Goal: Task Accomplishment & Management: Use online tool/utility

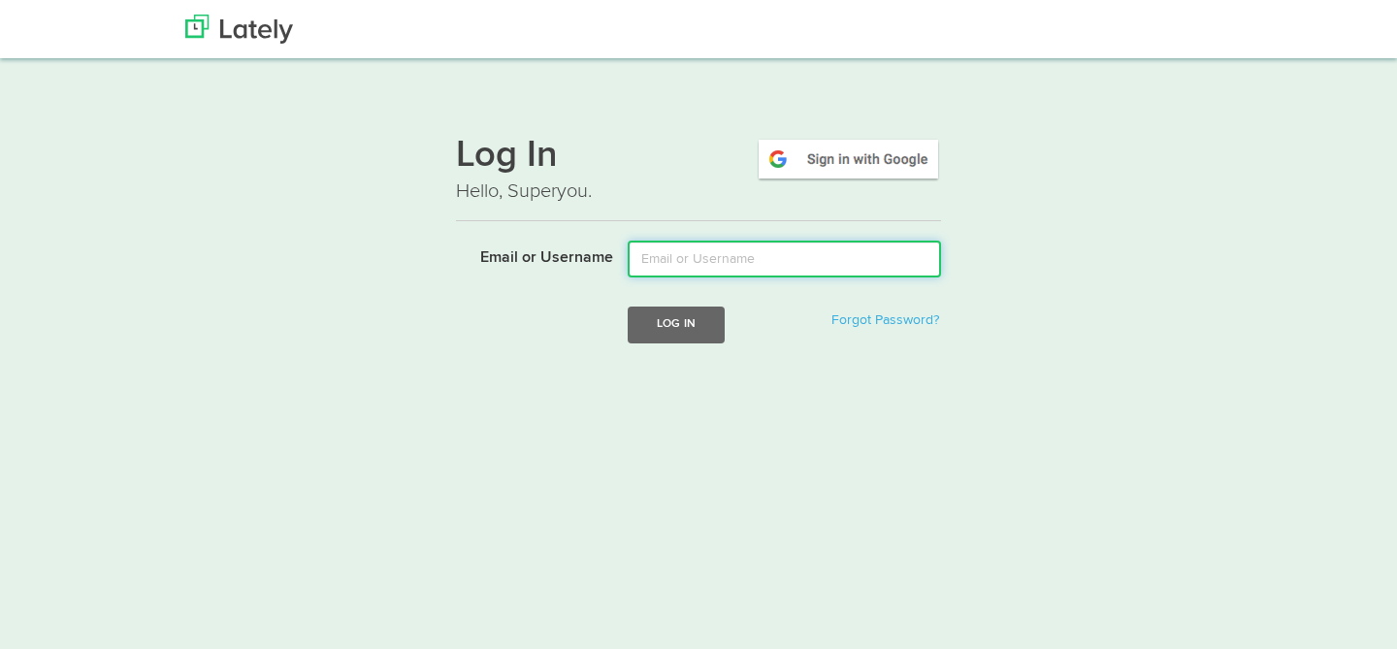
click at [707, 260] on input "Email or Username" at bounding box center [784, 259] width 313 height 37
type input "[PERSON_NAME][EMAIL_ADDRESS][DOMAIN_NAME]"
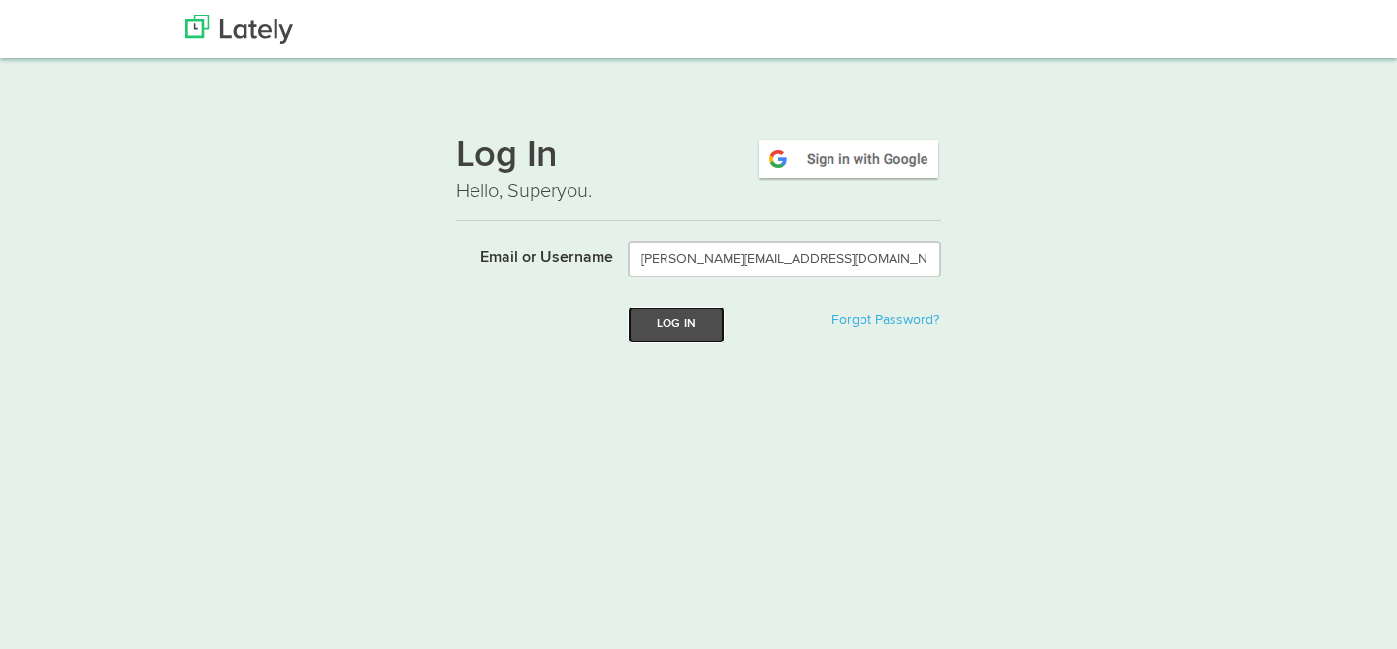
click at [711, 325] on button "Log In" at bounding box center [676, 325] width 97 height 36
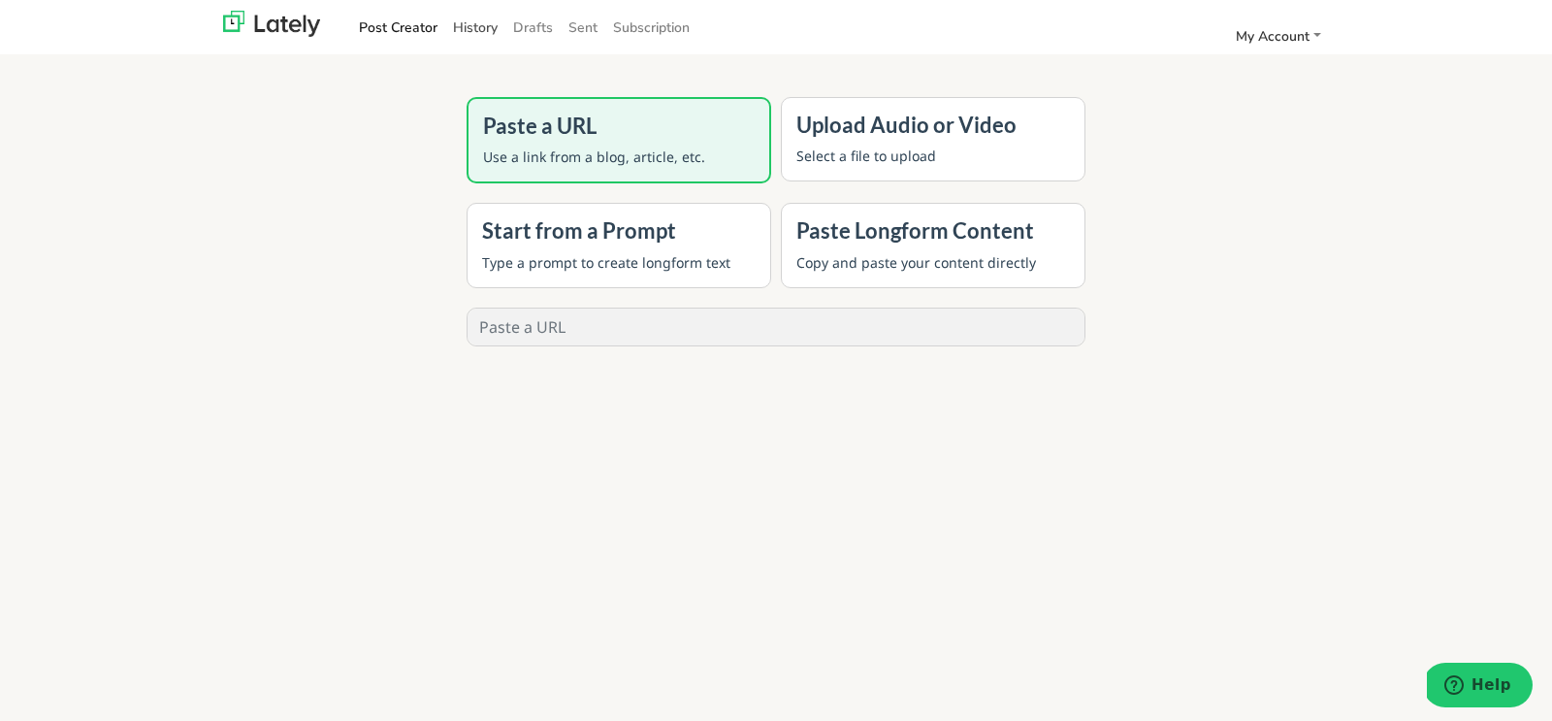
click at [476, 20] on link "History" at bounding box center [475, 28] width 60 height 32
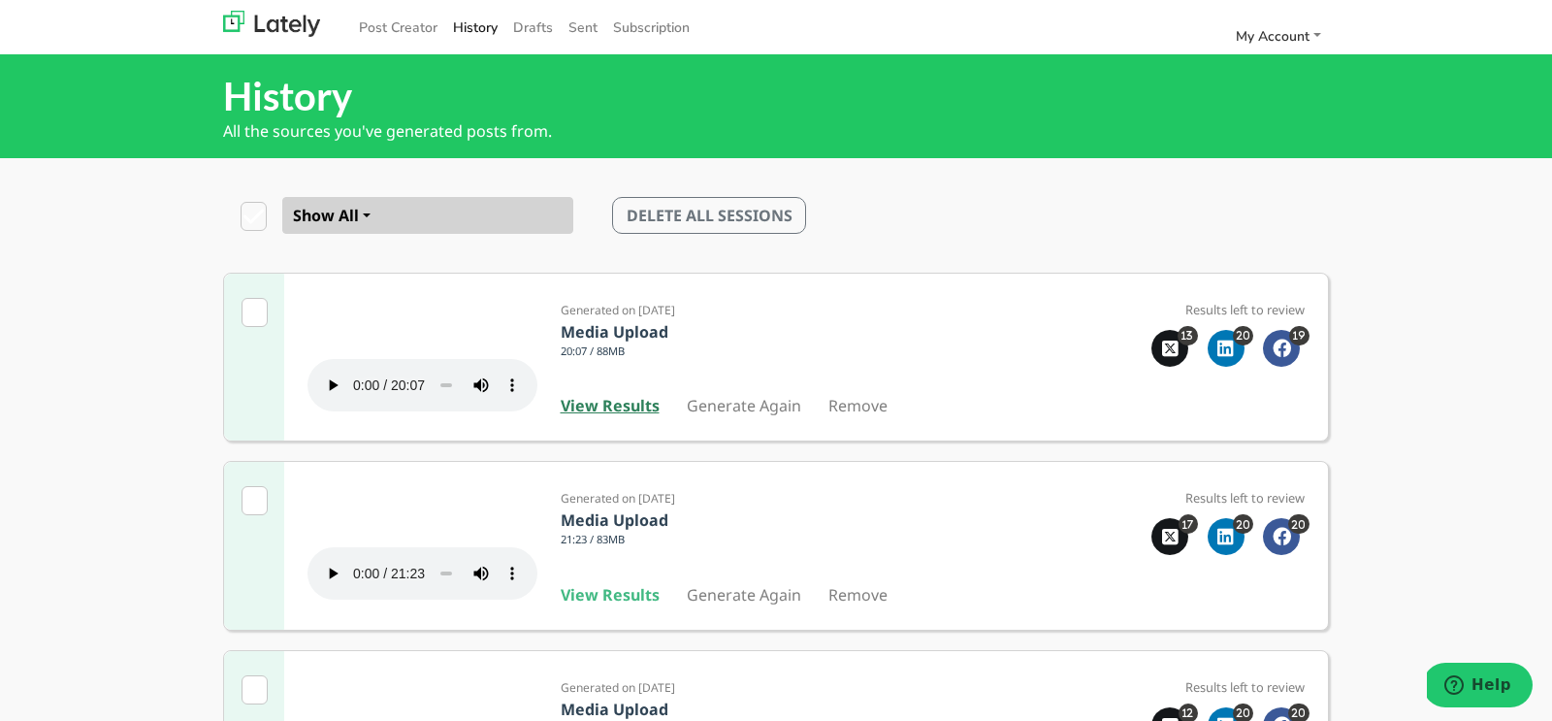
click at [614, 416] on b "View Results" at bounding box center [610, 405] width 99 height 21
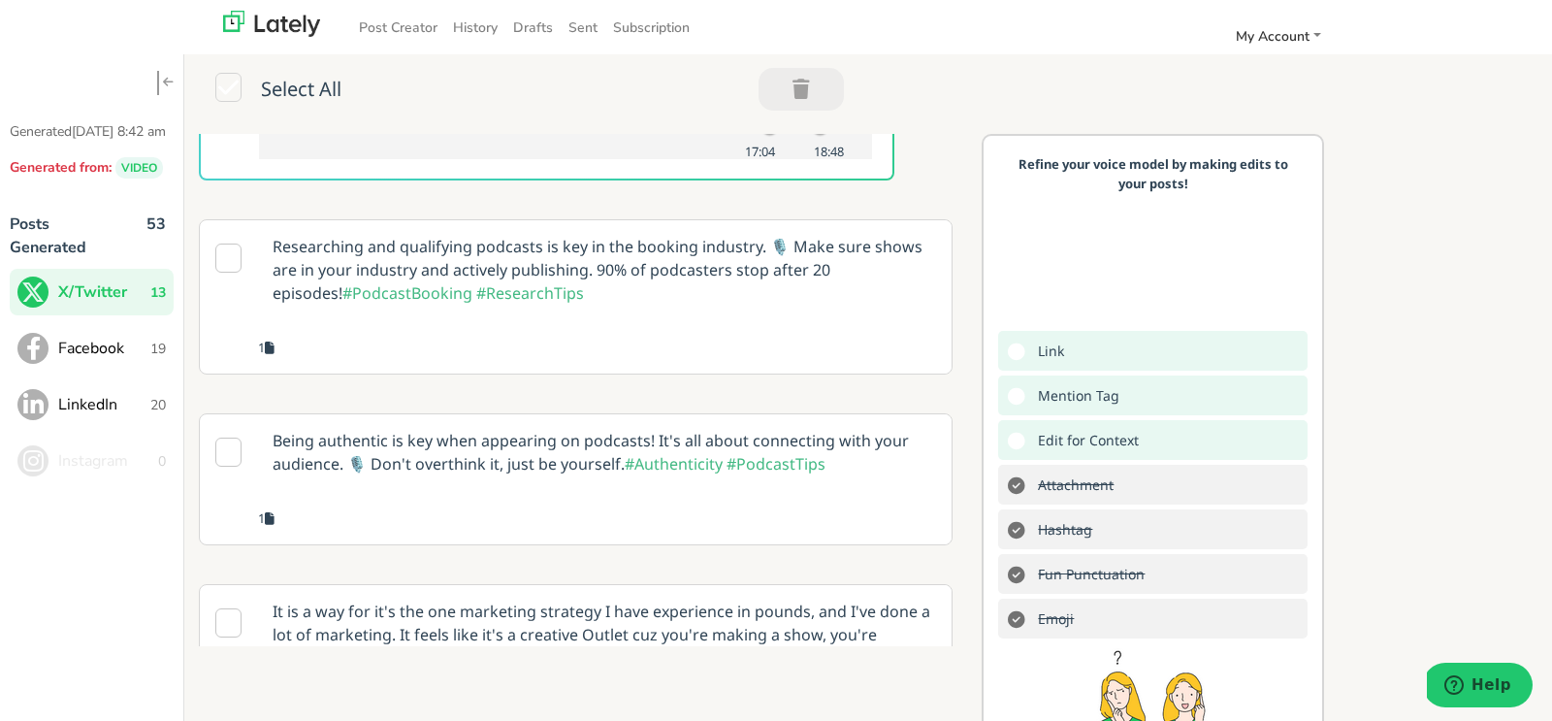
scroll to position [391, 0]
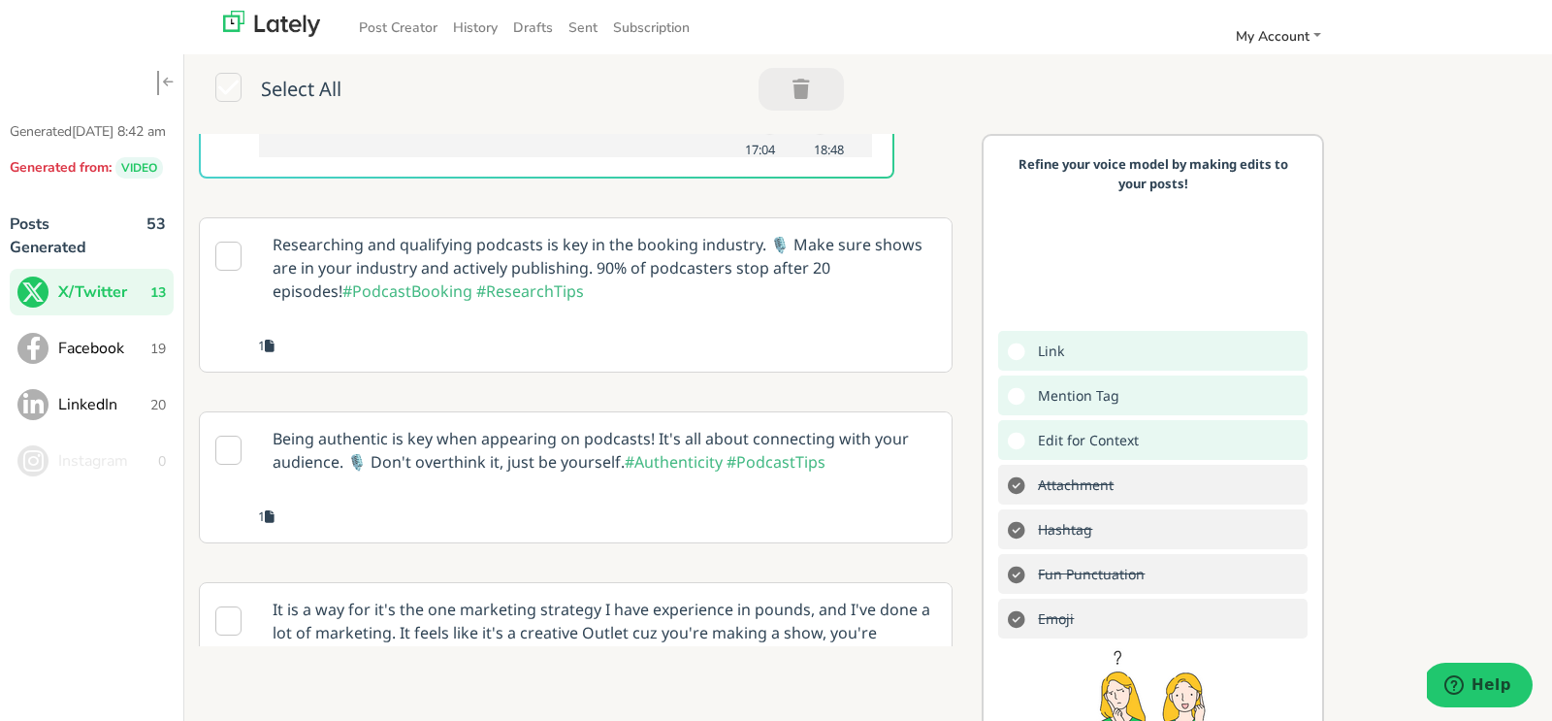
click at [673, 317] on p "Researching and qualifying podcasts is key in the booking industry. 🎙️ Make sur…" at bounding box center [605, 267] width 694 height 99
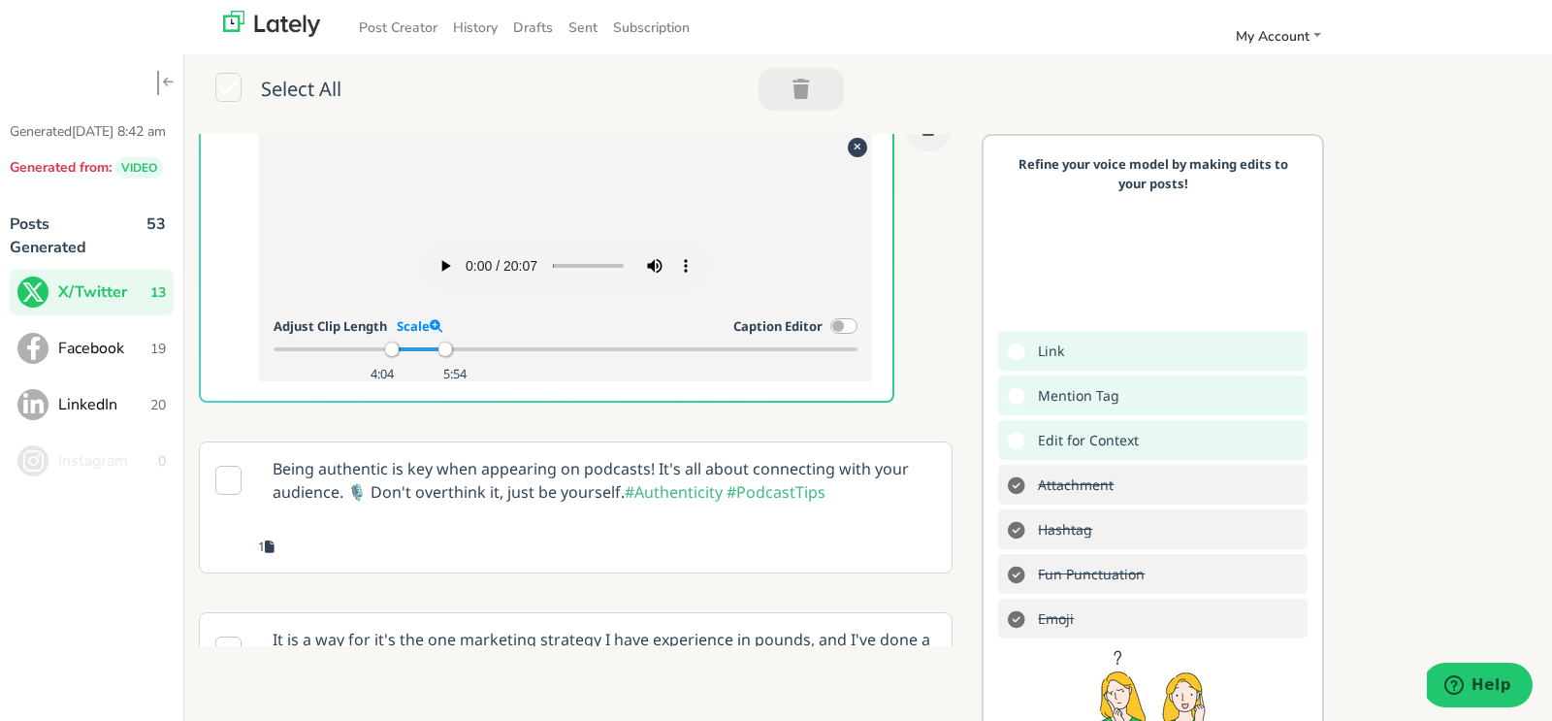
scroll to position [351, 0]
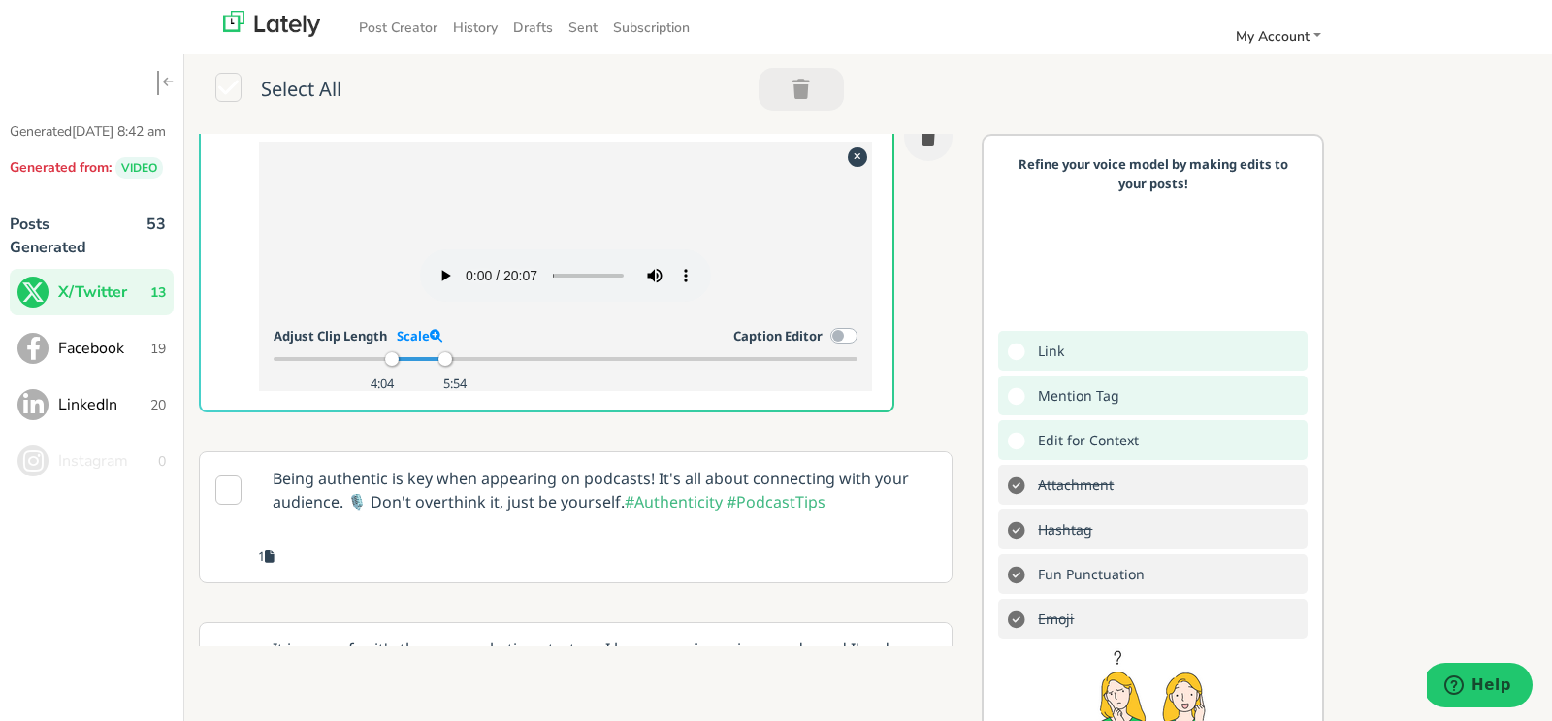
click at [298, 306] on div "Your browser does not support HTML5 video. Adjust Clip Length Scale Caption Edi…" at bounding box center [566, 268] width 585 height 225
click at [426, 344] on link "Scale" at bounding box center [420, 335] width 46 height 17
drag, startPoint x: 353, startPoint y: 442, endPoint x: 278, endPoint y: 443, distance: 74.7
click at [278, 366] on div at bounding box center [282, 359] width 14 height 14
click at [486, 344] on link "Reset" at bounding box center [470, 335] width 37 height 17
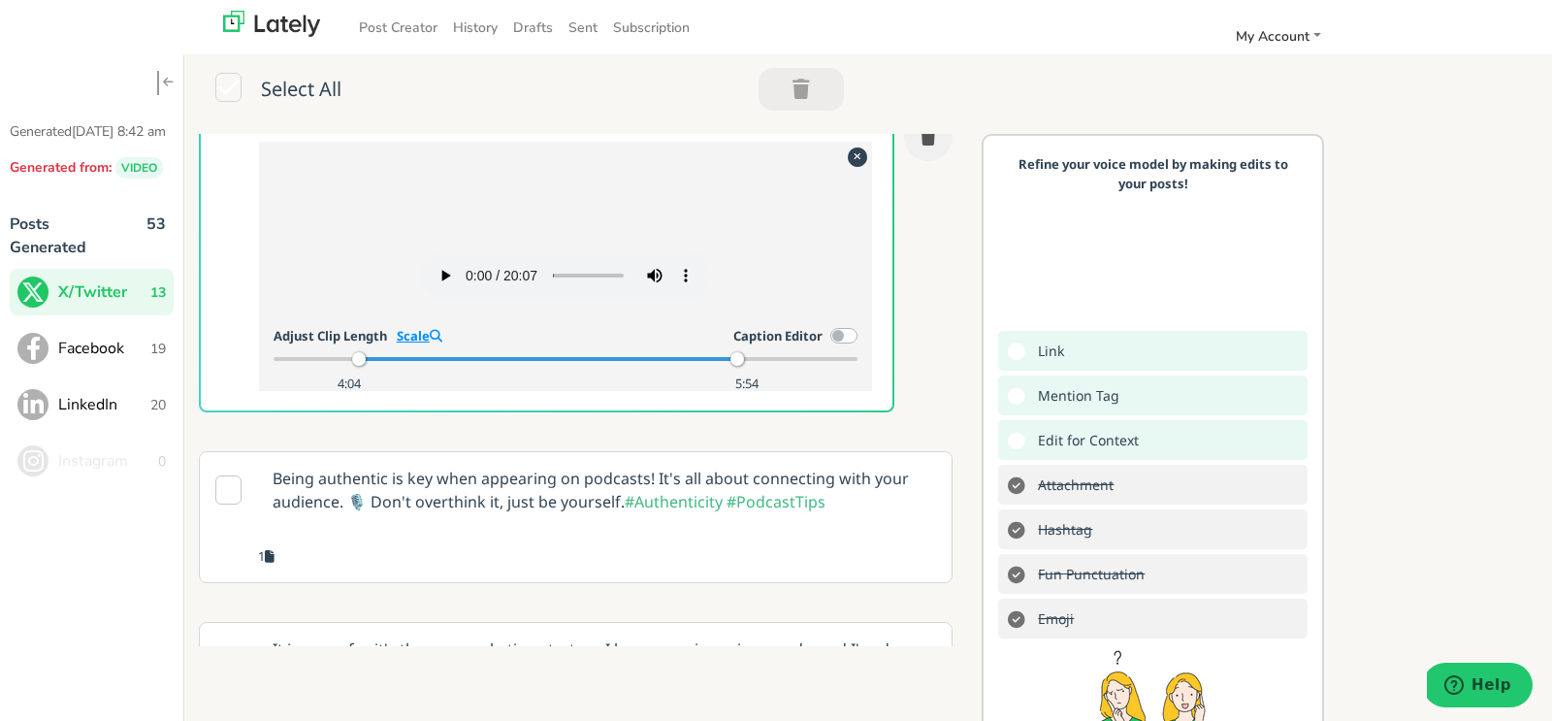
click at [412, 344] on link "Scale" at bounding box center [420, 335] width 46 height 17
drag, startPoint x: 391, startPoint y: 442, endPoint x: 352, endPoint y: 448, distance: 39.2
click at [352, 368] on div "2:52 5:54" at bounding box center [566, 358] width 585 height 17
drag, startPoint x: 355, startPoint y: 442, endPoint x: 337, endPoint y: 442, distance: 18.4
click at [337, 366] on div at bounding box center [340, 359] width 14 height 14
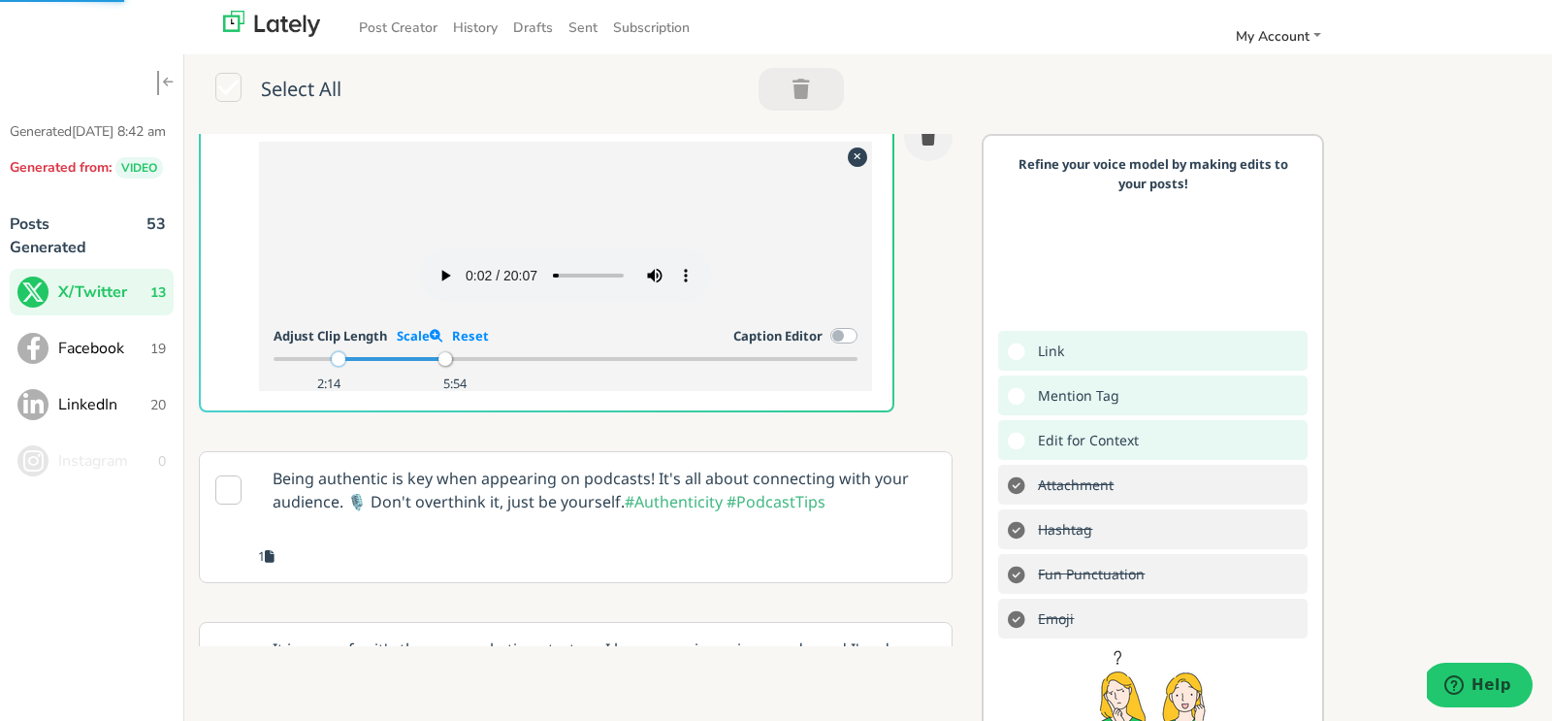
click at [336, 366] on div at bounding box center [339, 359] width 14 height 14
click at [340, 366] on div at bounding box center [344, 359] width 14 height 14
click at [341, 366] on div at bounding box center [345, 359] width 14 height 14
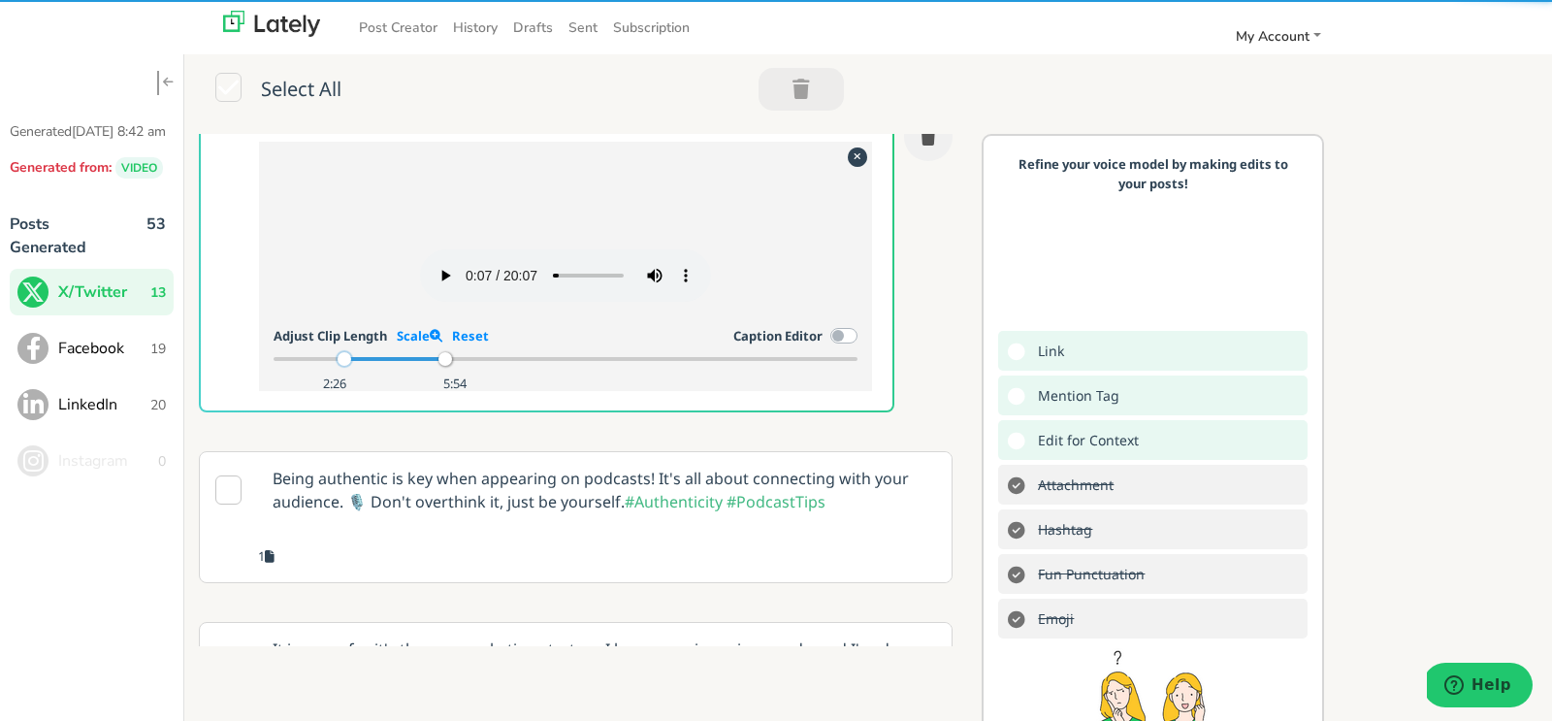
click at [341, 366] on div at bounding box center [345, 359] width 14 height 14
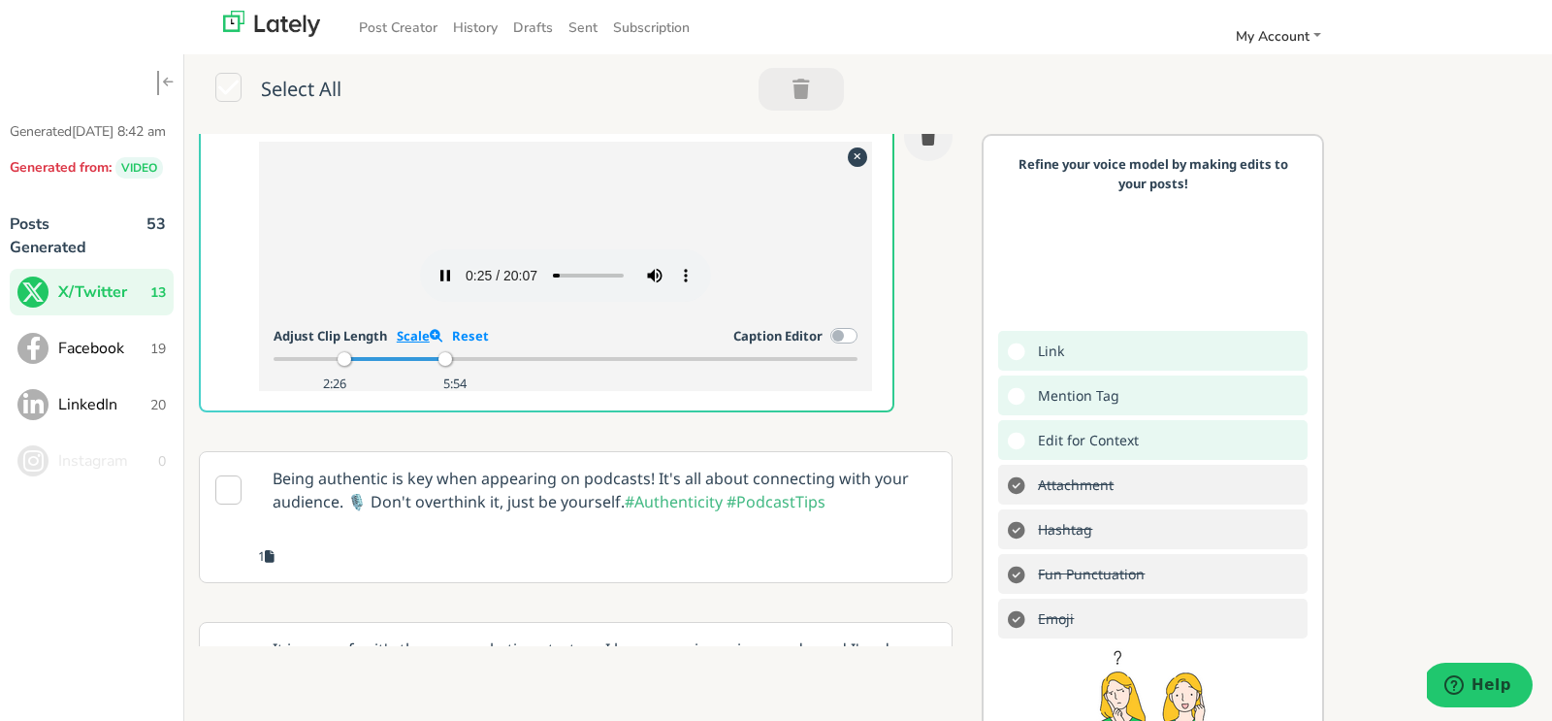
click at [422, 344] on link "Scale" at bounding box center [420, 335] width 46 height 17
drag, startPoint x: 777, startPoint y: 443, endPoint x: 556, endPoint y: 450, distance: 221.3
click at [556, 368] on div "2:26 4:15" at bounding box center [566, 358] width 585 height 17
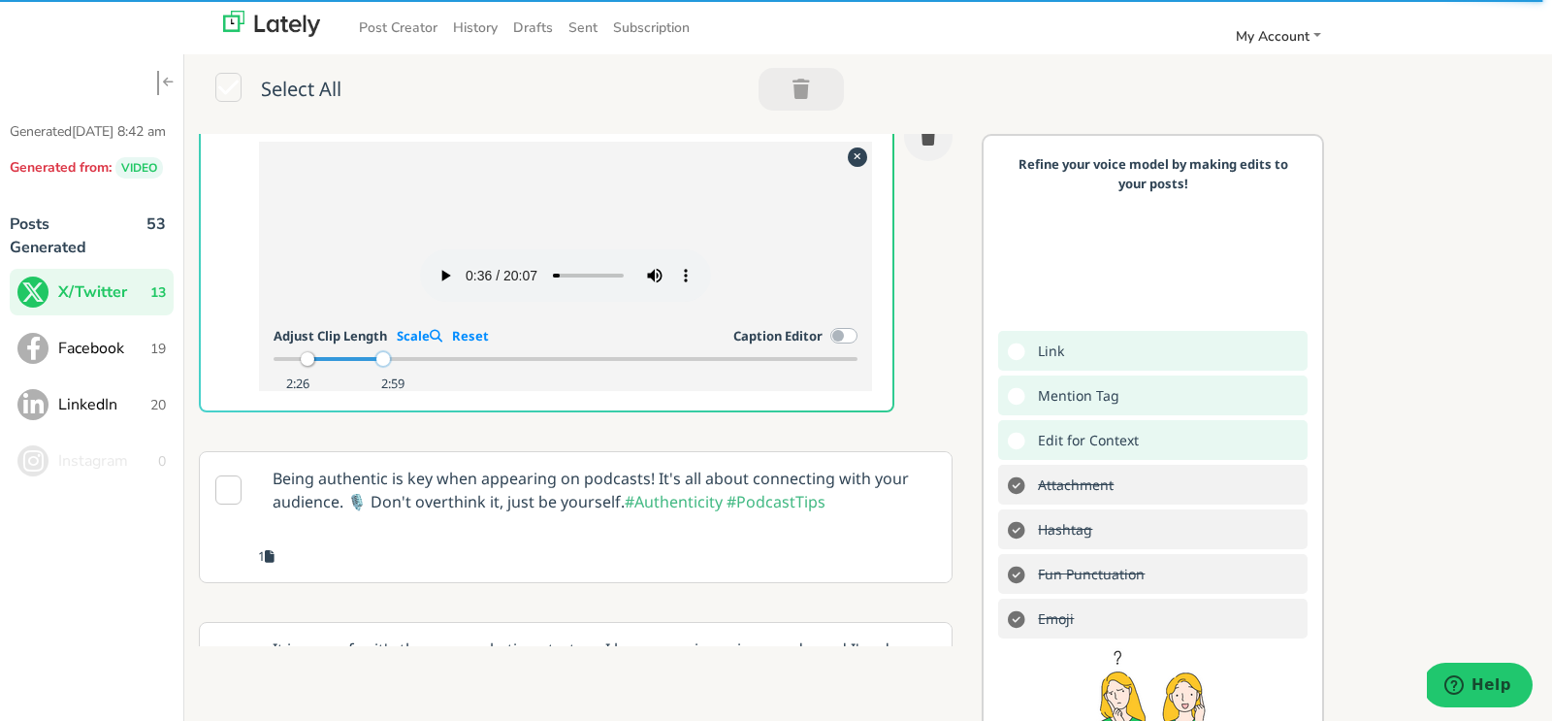
drag, startPoint x: 556, startPoint y: 441, endPoint x: 380, endPoint y: 446, distance: 175.6
click at [380, 366] on div at bounding box center [383, 359] width 14 height 14
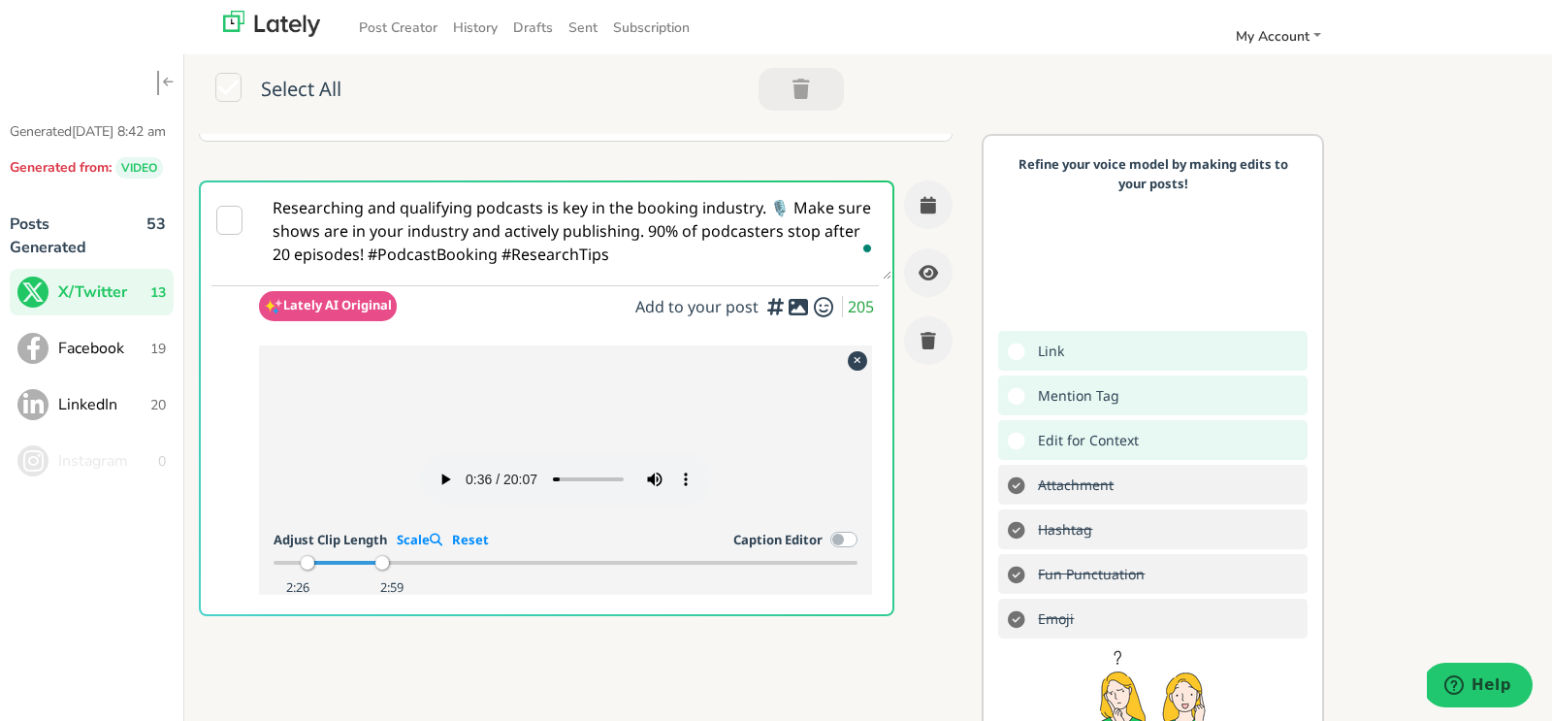
scroll to position [146, 0]
drag, startPoint x: 586, startPoint y: 261, endPoint x: 253, endPoint y: 199, distance: 338.5
click at [253, 199] on div "Researching and qualifying podcasts is key in the booking industry. 🎙️ Make sur…" at bounding box center [547, 400] width 696 height 436
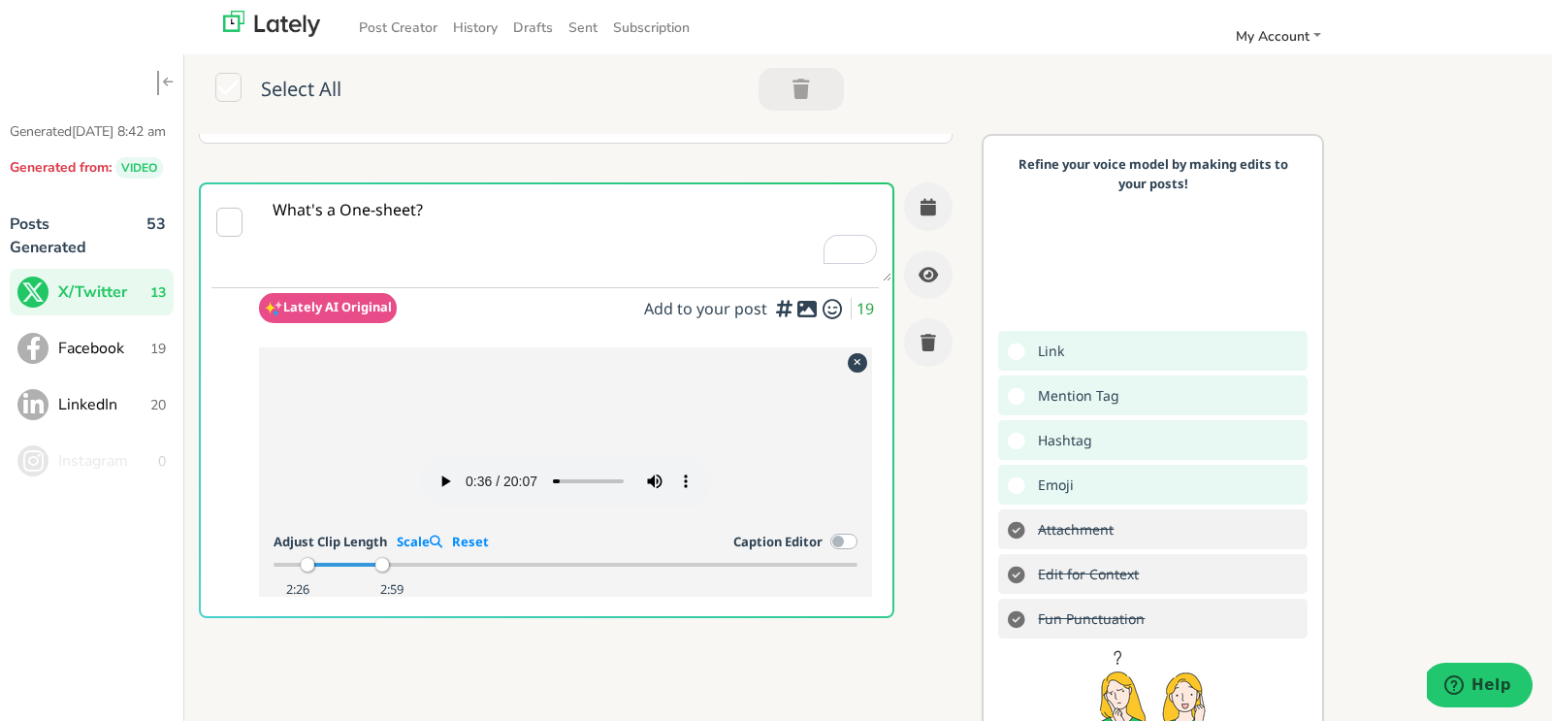
click at [344, 210] on textarea "What's a One-sheet?" at bounding box center [575, 232] width 633 height 97
type textarea "What's a one-sheet?"
click at [919, 201] on button "button" at bounding box center [928, 206] width 49 height 49
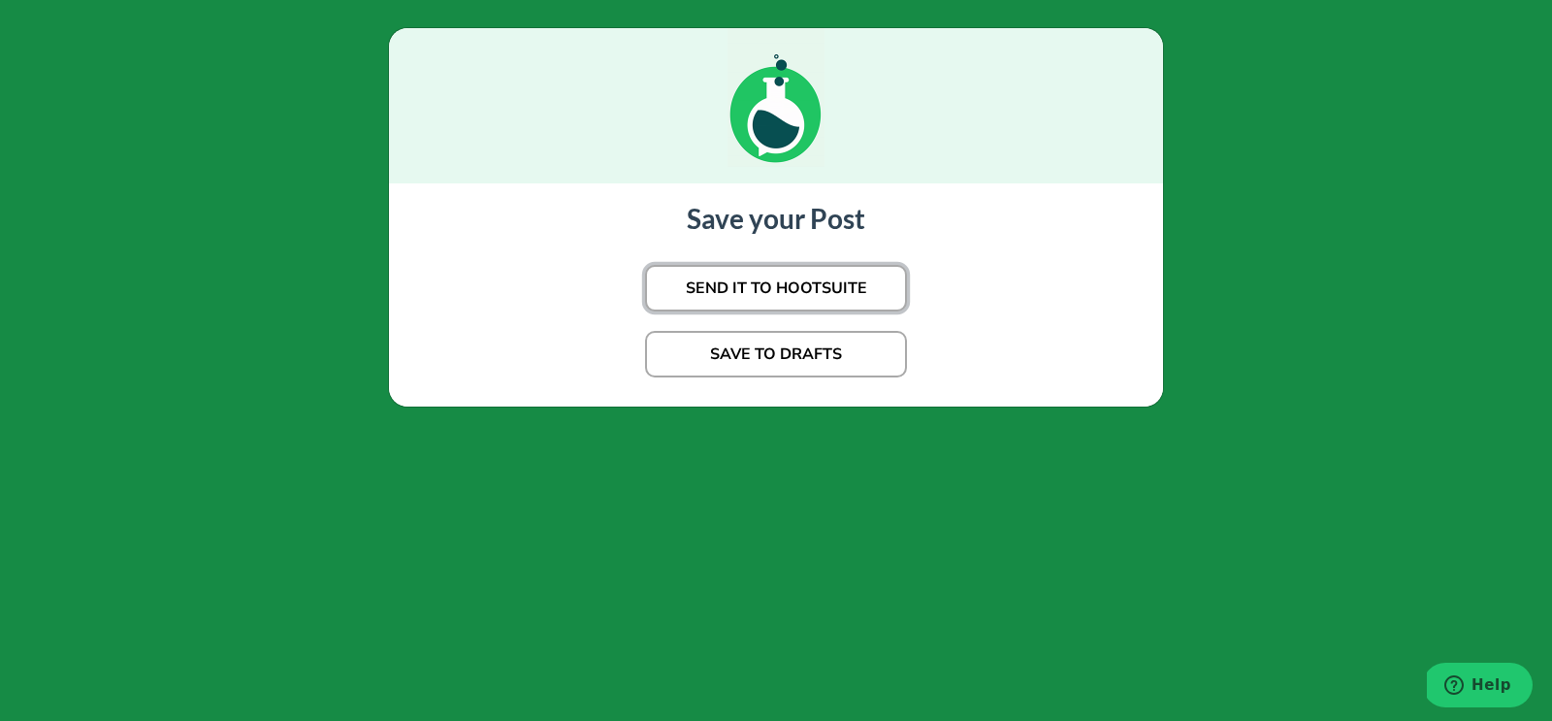
click at [777, 284] on button "SEND IT TO HOOTSUITE" at bounding box center [776, 288] width 262 height 47
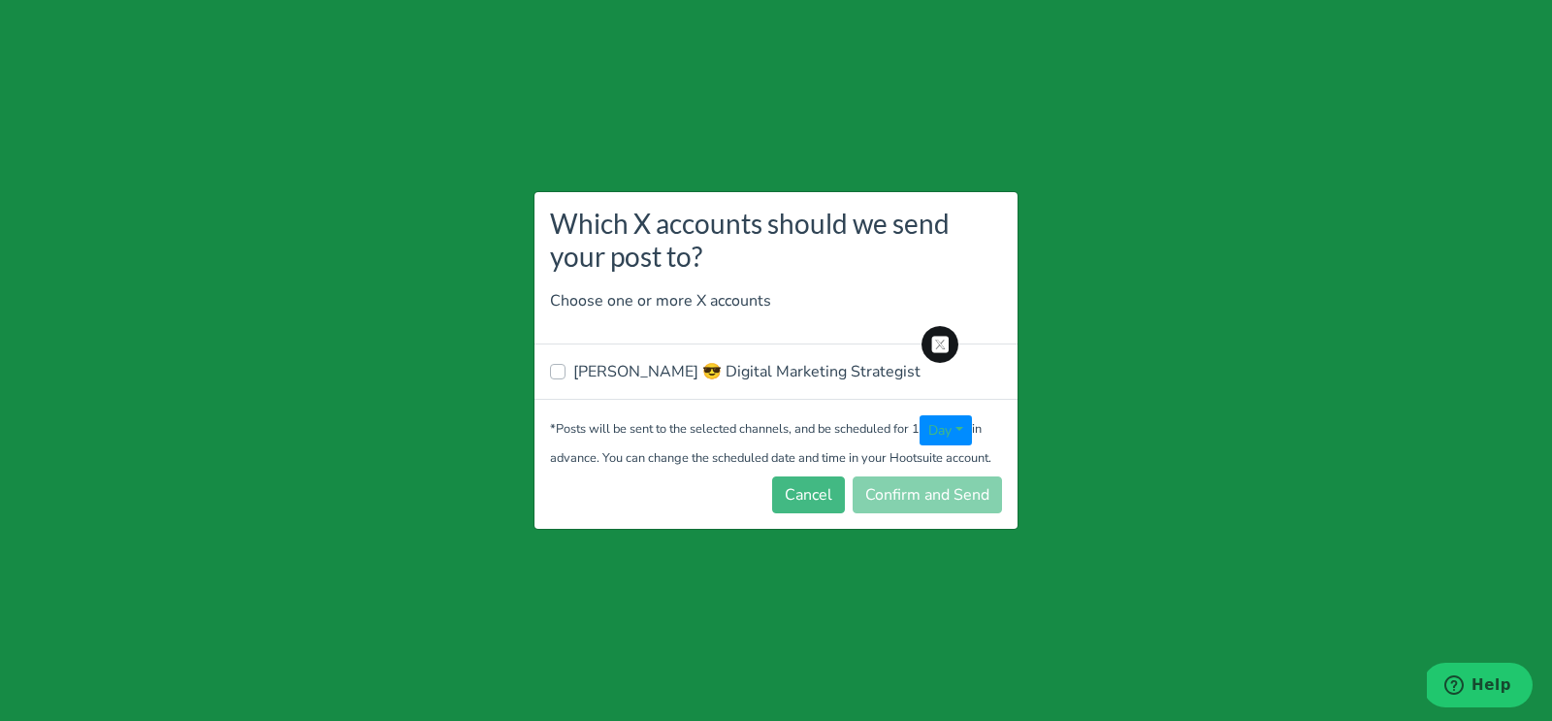
click at [651, 374] on label "[PERSON_NAME] 😎 Digital Marketing Strategist" at bounding box center [746, 371] width 347 height 23
click at [566, 374] on input "[PERSON_NAME] 😎 Digital Marketing Strategist" at bounding box center [558, 369] width 16 height 19
checkbox input "true"
click at [947, 498] on button "Confirm and Send" at bounding box center [927, 494] width 149 height 37
